Goal: Book appointment/travel/reservation

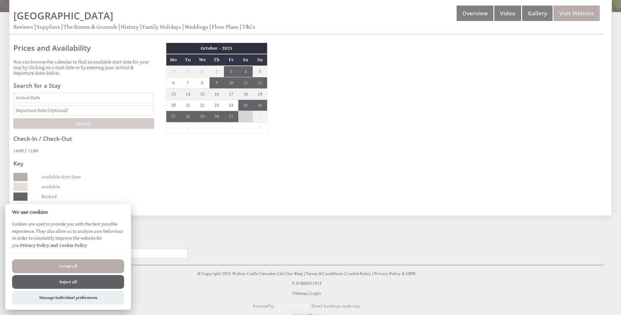
scroll to position [201, 0]
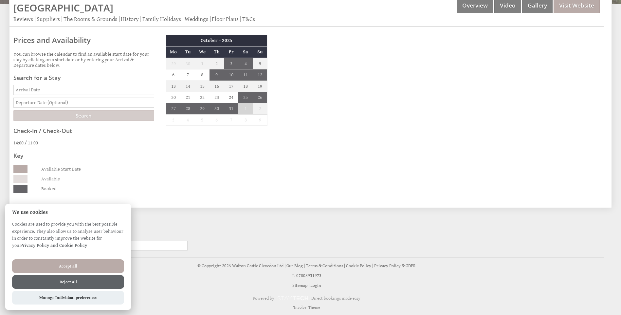
click at [24, 257] on div "Accept all Reject all Manage Individual preferences" at bounding box center [68, 282] width 126 height 56
click at [27, 265] on button "Accept all" at bounding box center [68, 266] width 112 height 14
checkbox input "true"
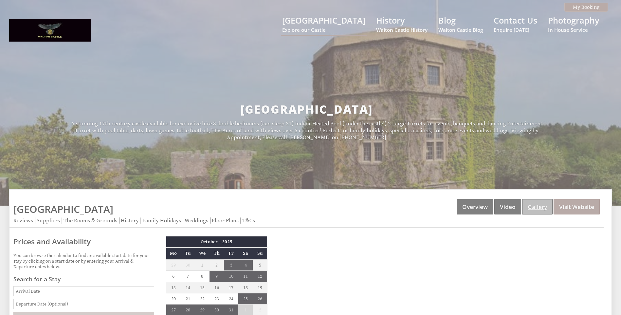
click at [534, 208] on link "Gallery" at bounding box center [537, 206] width 30 height 15
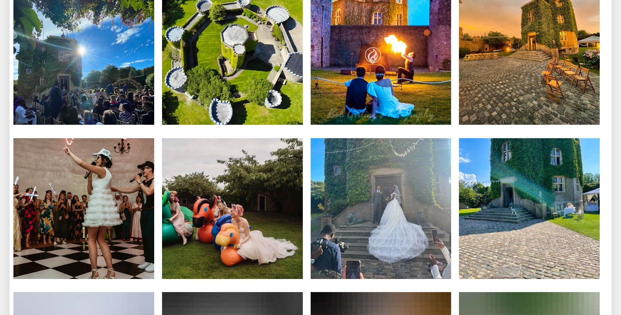
scroll to position [3104, 0]
